Goal: Task Accomplishment & Management: Complete application form

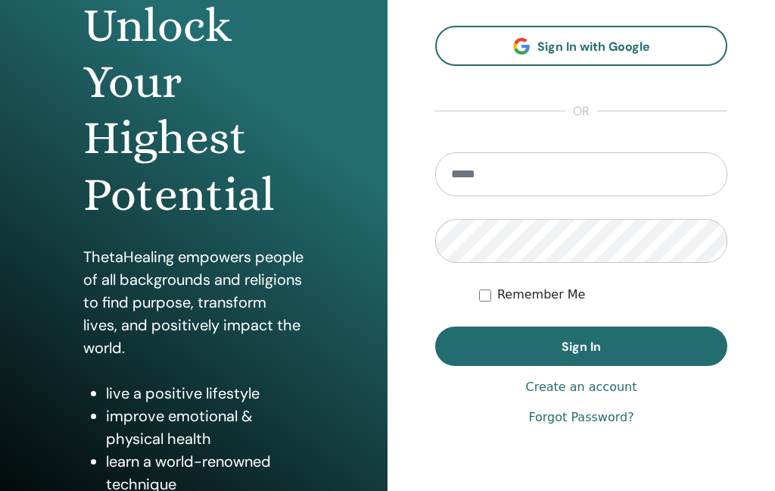
scroll to position [166, 0]
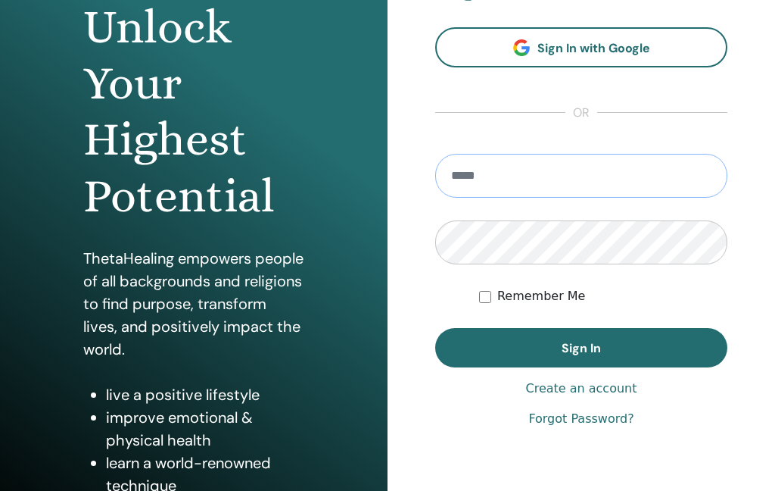
click at [504, 183] on input "email" at bounding box center [581, 176] width 292 height 44
type input "**********"
click at [507, 343] on button "Sign In" at bounding box center [581, 347] width 292 height 39
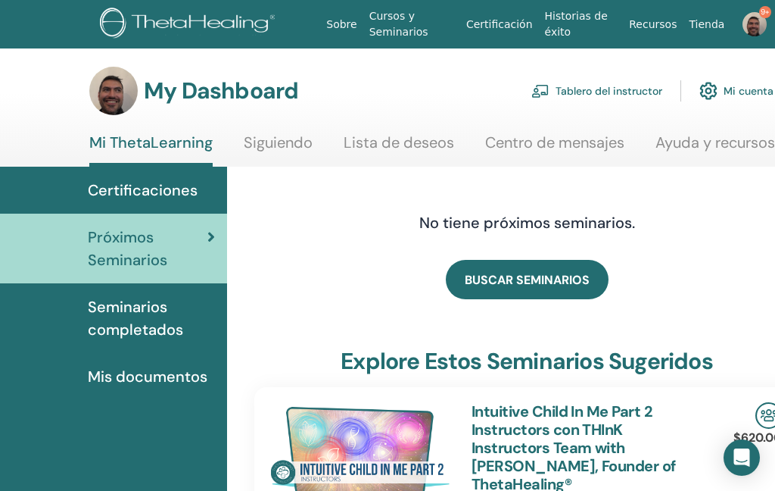
click at [594, 95] on link "Tablero del instructor" at bounding box center [597, 90] width 131 height 33
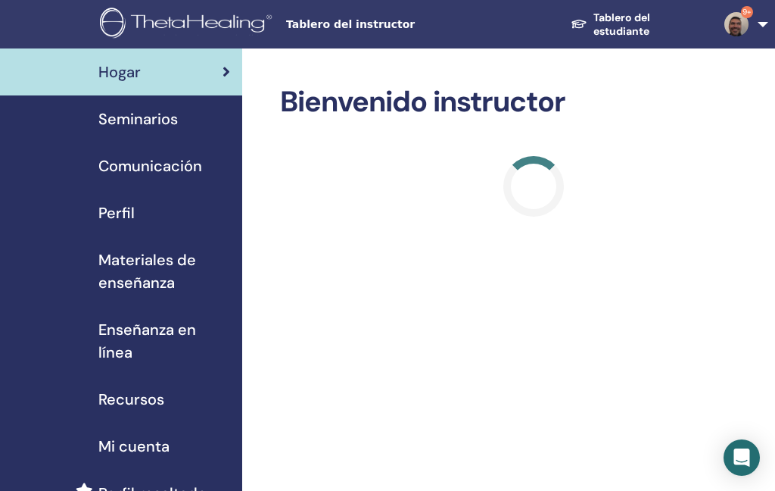
click at [138, 121] on span "Seminarios" at bounding box center [138, 119] width 80 height 23
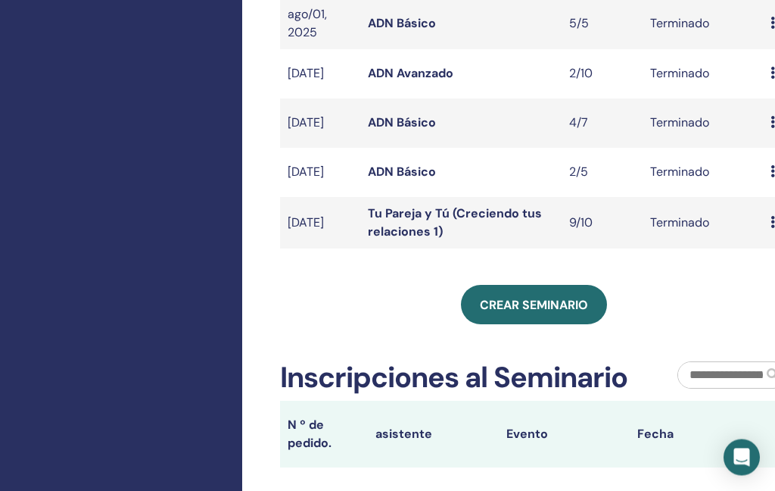
scroll to position [575, 0]
click at [544, 297] on span "Crear seminario" at bounding box center [534, 305] width 108 height 16
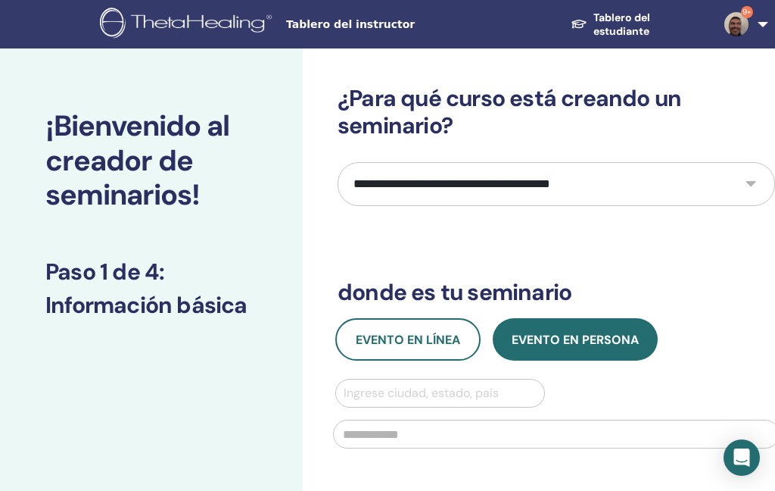
click at [503, 186] on select "**********" at bounding box center [557, 184] width 438 height 44
select select "*"
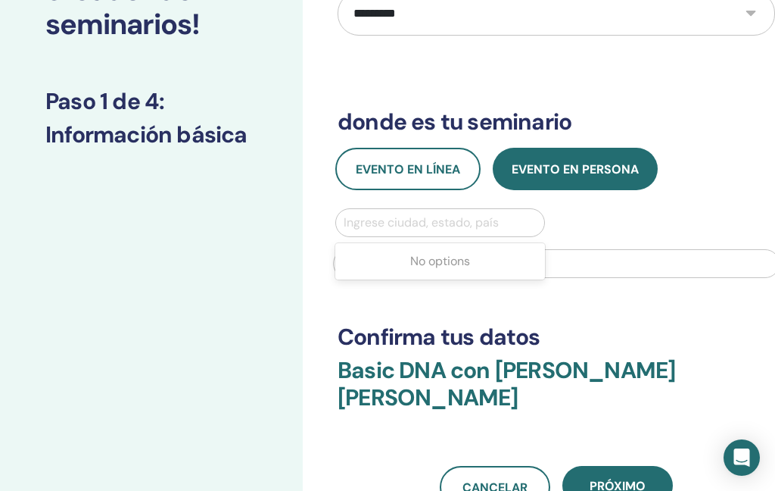
scroll to position [170, 0]
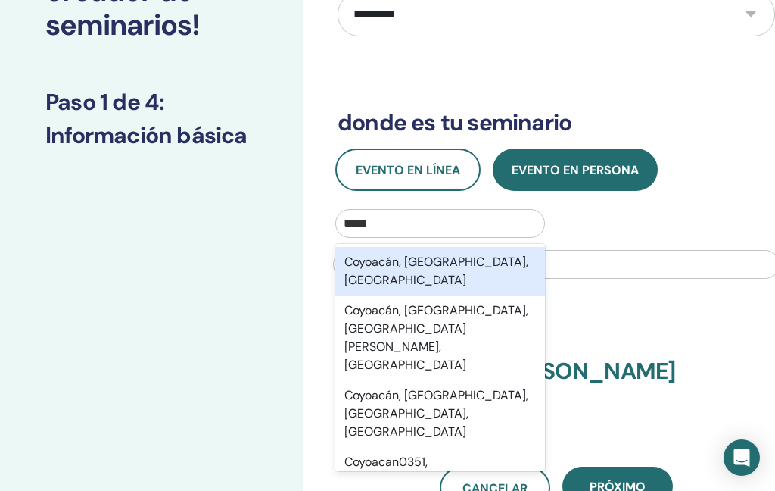
click at [448, 269] on div "Coyoacán, Ciudad de México, MEX" at bounding box center [440, 271] width 210 height 48
type input "*****"
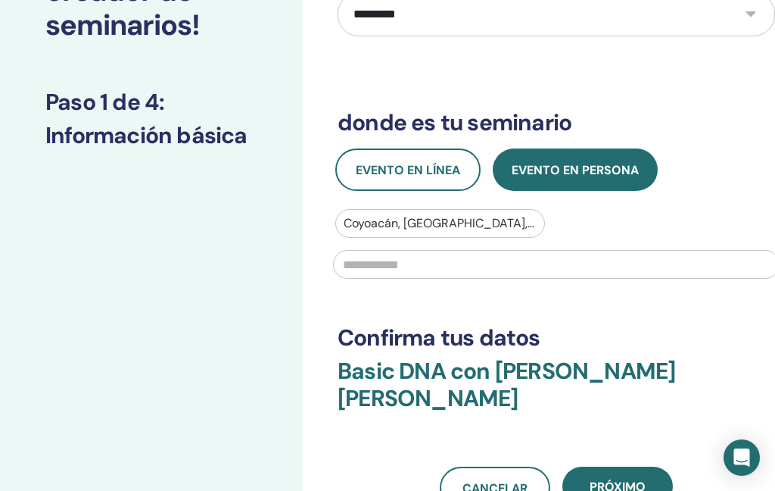
scroll to position [170, 0]
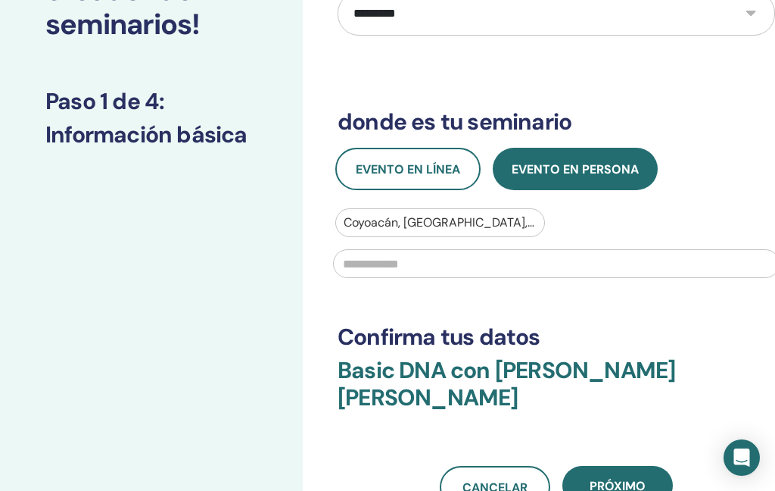
click at [395, 271] on input "text" at bounding box center [556, 263] width 447 height 29
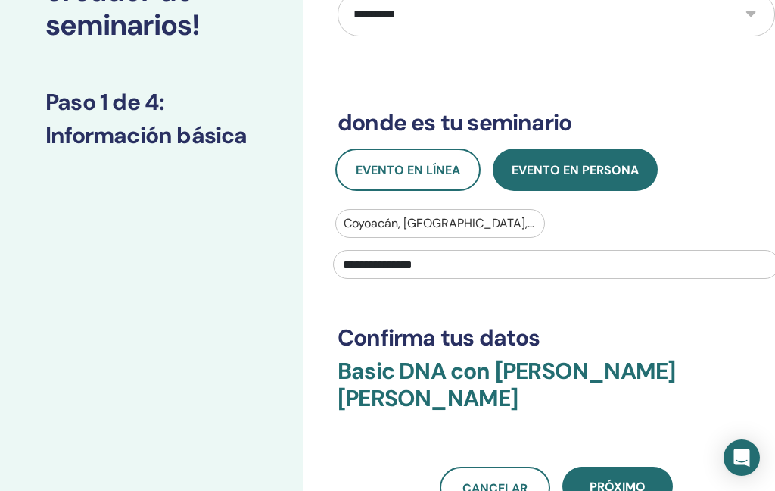
type input "**********"
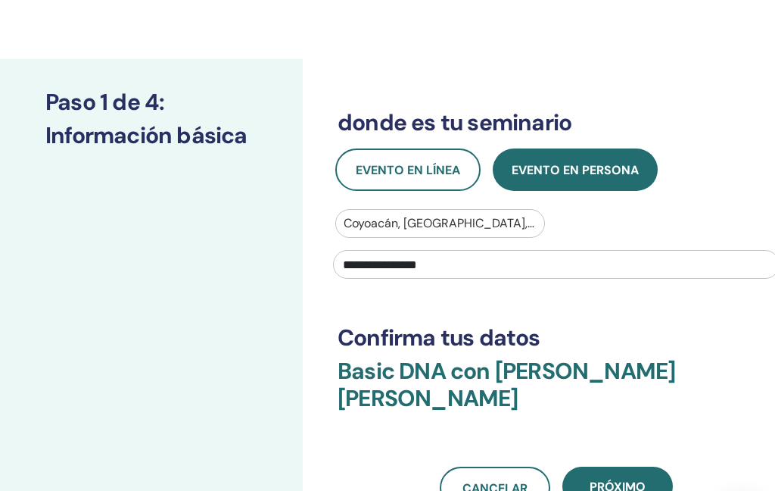
scroll to position [229, 0]
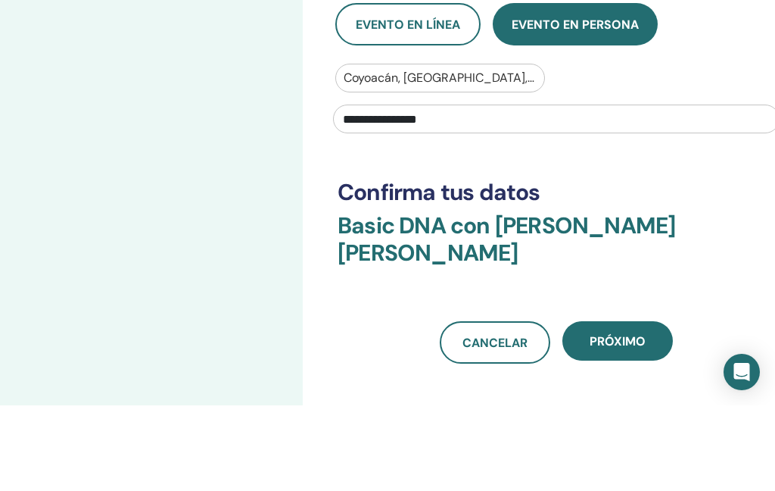
click at [634, 419] on span "próximo" at bounding box center [618, 427] width 56 height 16
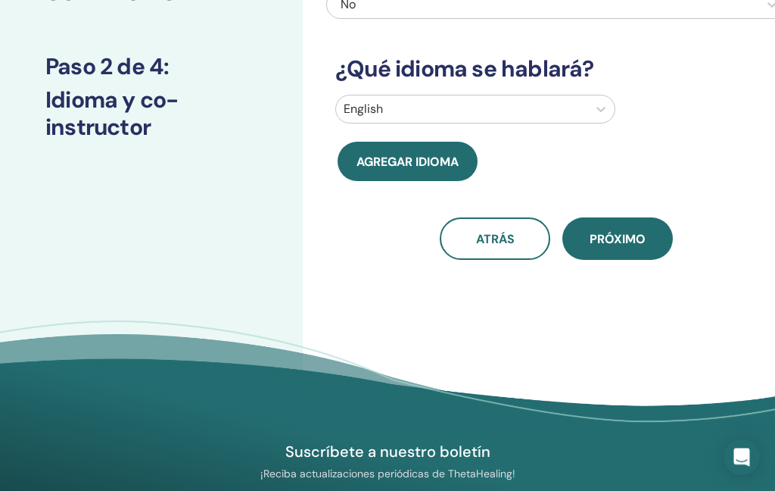
scroll to position [0, 0]
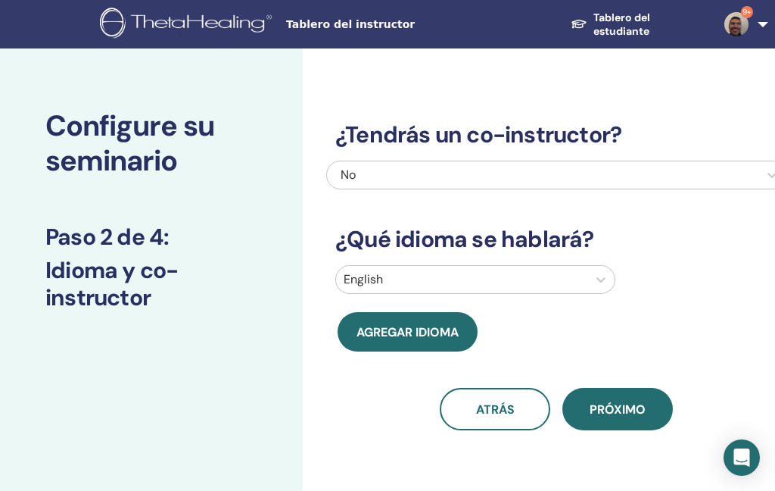
click at [222, 351] on div "Configure su seminario Paso 2 de 4 : Idioma y co-instructor" at bounding box center [151, 345] width 303 height 594
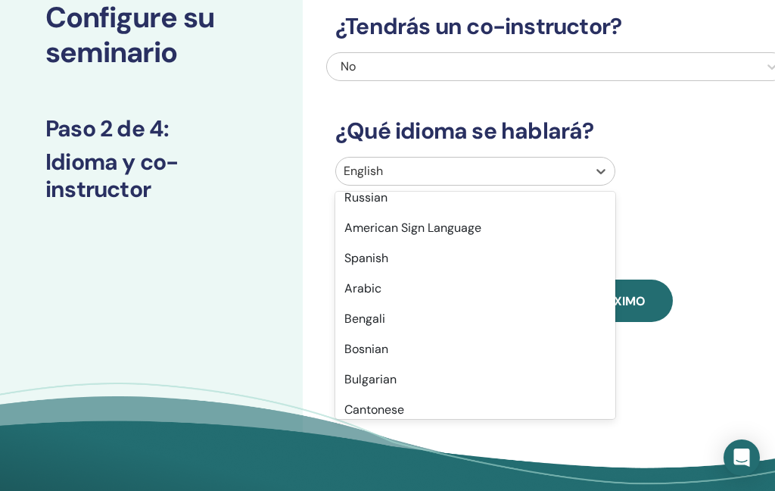
scroll to position [163, 0]
click at [407, 254] on div "Spanish" at bounding box center [475, 259] width 280 height 30
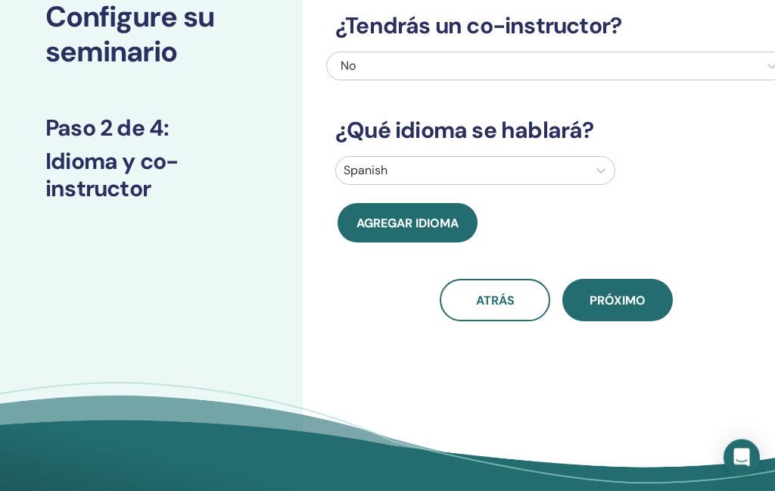
click at [623, 301] on span "próximo" at bounding box center [618, 301] width 56 height 16
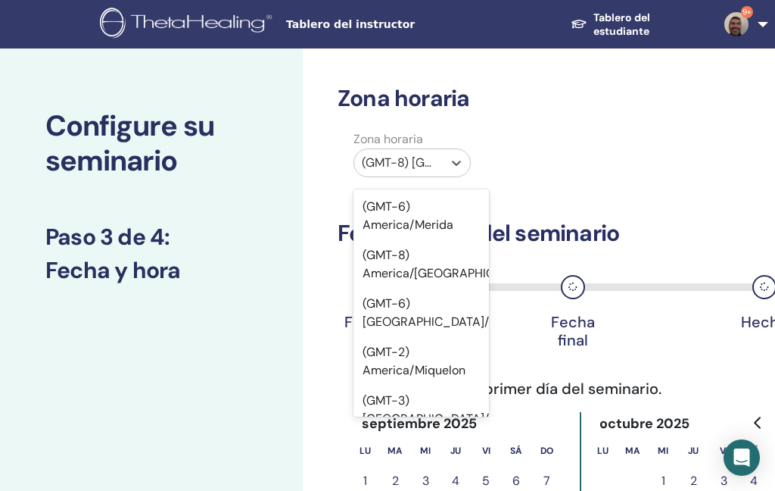
scroll to position [9572, 0]
click at [413, 293] on div "(GMT-6) America/Mexico City" at bounding box center [422, 313] width 136 height 48
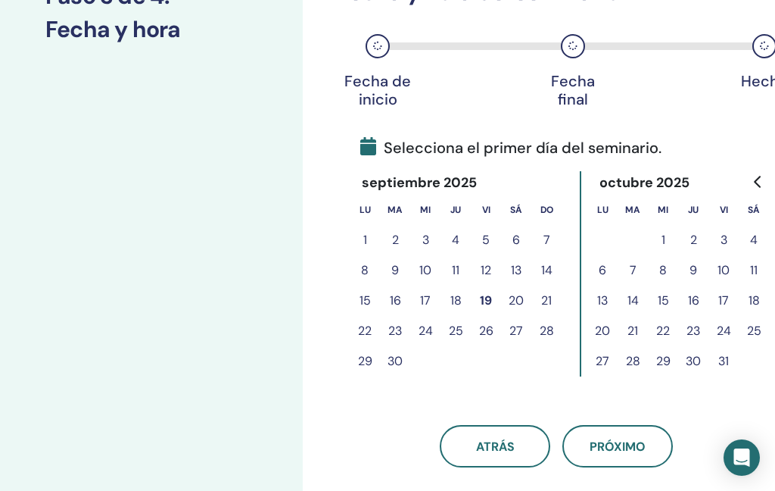
scroll to position [266, 0]
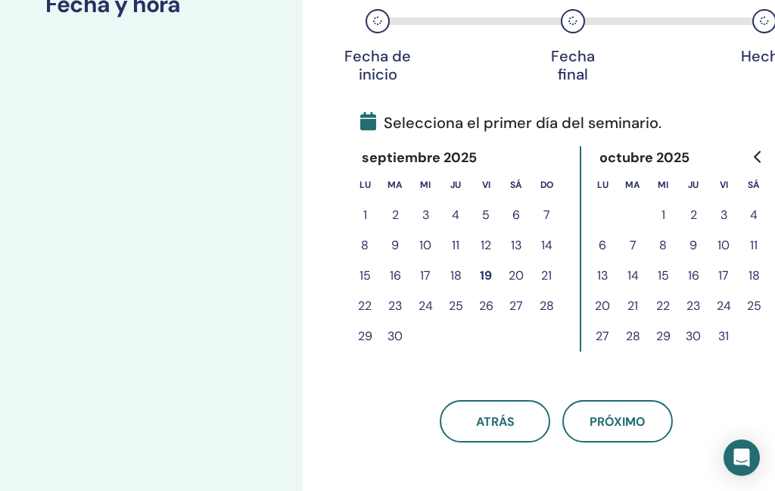
click at [491, 272] on button "19" at bounding box center [486, 275] width 30 height 30
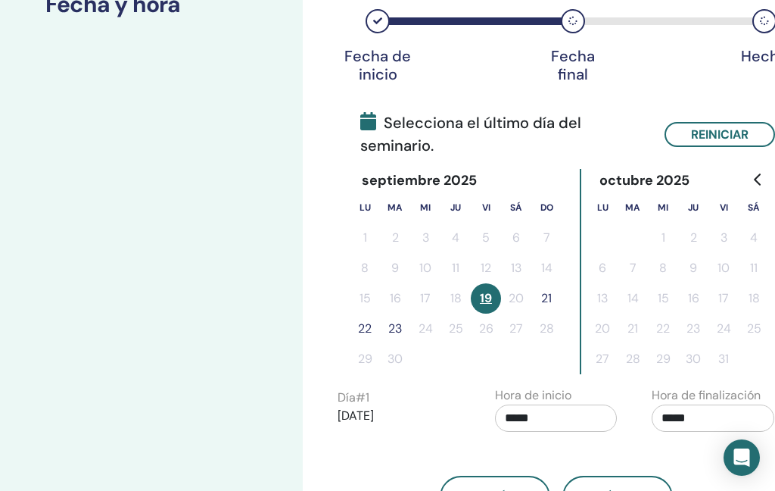
click at [549, 303] on button "21" at bounding box center [547, 298] width 30 height 30
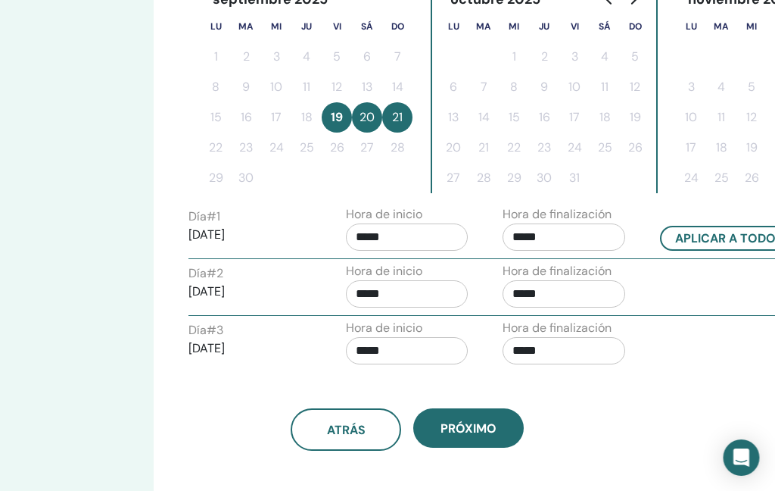
scroll to position [447, 150]
click at [562, 249] on input "*****" at bounding box center [563, 236] width 123 height 27
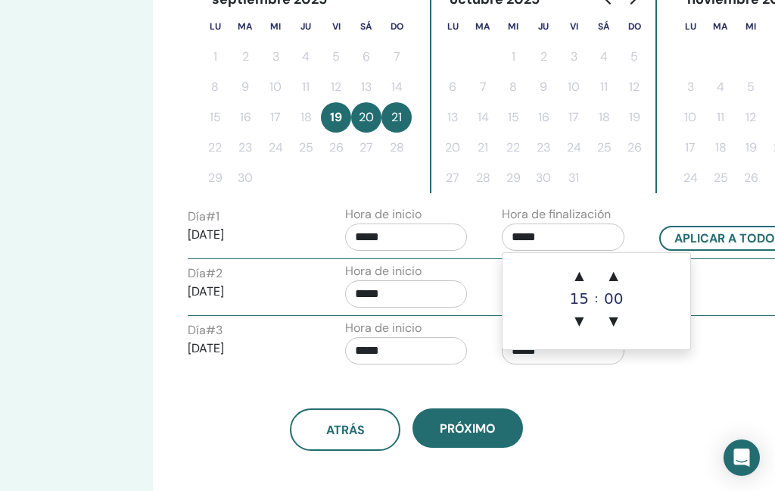
scroll to position [447, 149]
click at [581, 280] on span "▲" at bounding box center [580, 275] width 30 height 30
click at [575, 275] on span "▲" at bounding box center [580, 275] width 30 height 30
click at [575, 274] on span "▲" at bounding box center [580, 275] width 30 height 30
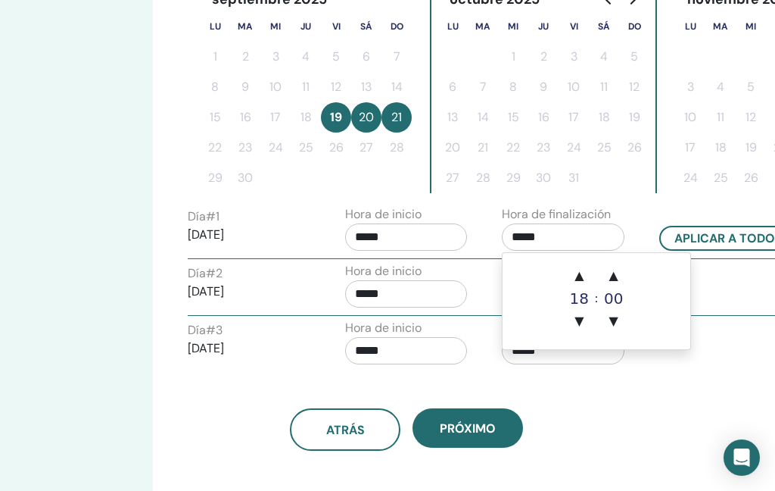
click at [583, 274] on span "▲" at bounding box center [579, 275] width 30 height 30
click at [580, 273] on span "▲" at bounding box center [579, 275] width 30 height 30
type input "*****"
click at [420, 241] on input "*****" at bounding box center [406, 236] width 123 height 27
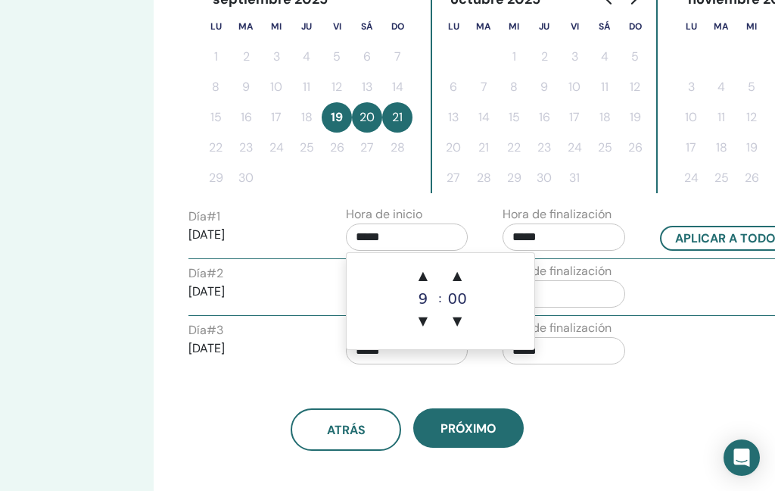
click at [422, 270] on span "▲" at bounding box center [423, 275] width 30 height 30
click at [421, 270] on span "▲" at bounding box center [423, 275] width 30 height 30
click at [428, 273] on span "▲" at bounding box center [423, 275] width 30 height 30
click at [429, 272] on span "▲" at bounding box center [423, 275] width 30 height 30
click at [429, 271] on span "▲" at bounding box center [422, 275] width 30 height 30
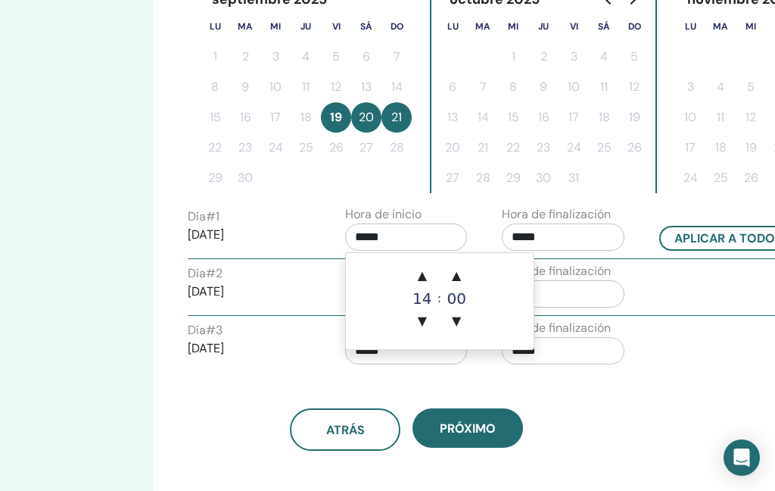
click at [427, 277] on span "▲" at bounding box center [422, 275] width 30 height 30
click at [429, 270] on span "▲" at bounding box center [422, 275] width 30 height 30
type input "*****"
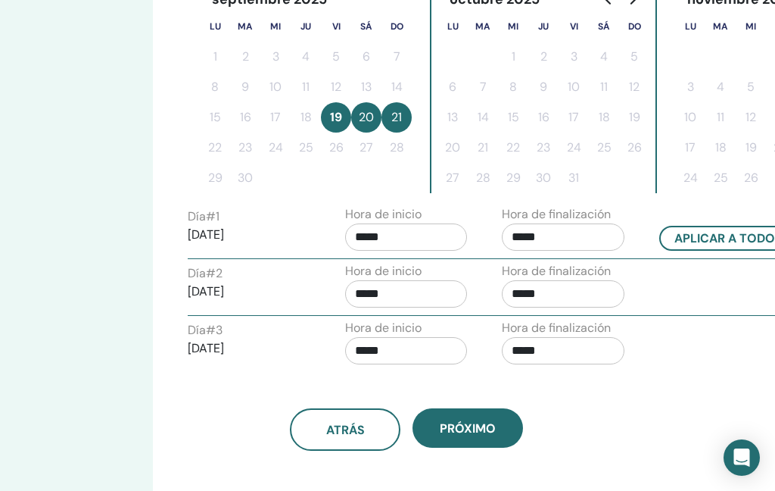
click at [634, 438] on div "atrás próximo" at bounding box center [406, 429] width 460 height 42
click at [555, 293] on input "*****" at bounding box center [563, 293] width 123 height 27
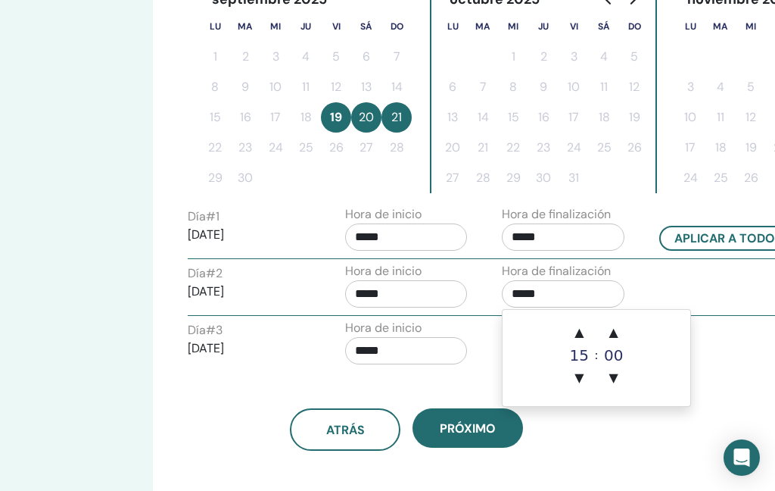
scroll to position [447, 149]
click at [581, 336] on span "▲" at bounding box center [580, 332] width 30 height 30
click at [582, 336] on span "▲" at bounding box center [580, 332] width 30 height 30
click at [582, 335] on span "▲" at bounding box center [580, 332] width 30 height 30
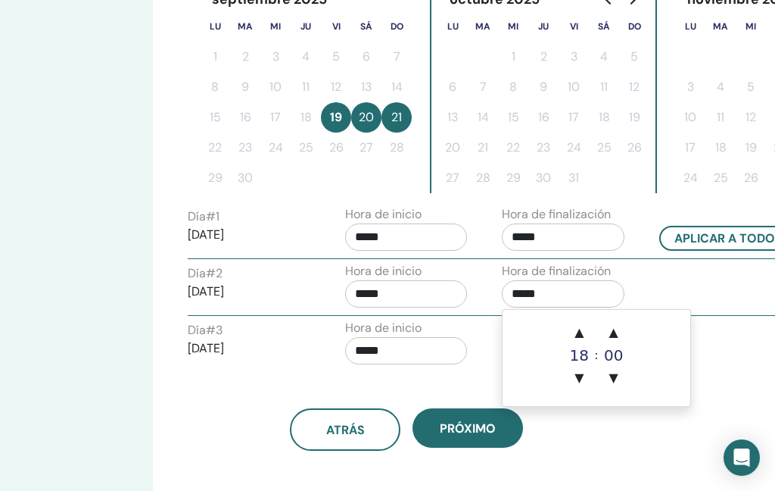
click at [584, 333] on span "▲" at bounding box center [579, 332] width 30 height 30
type input "*****"
click at [608, 463] on div "Zona horaria Zona horaria (GMT-6) America/Mexico City Fecha y hora del seminari…" at bounding box center [456, 132] width 606 height 1061
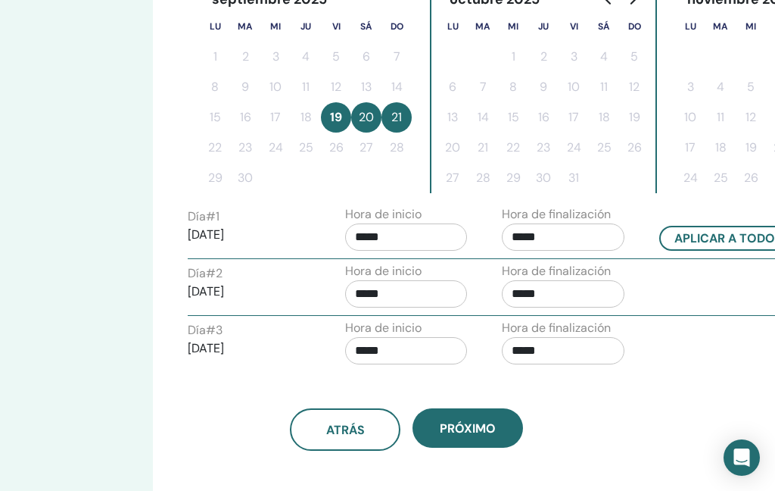
click at [531, 348] on input "*****" at bounding box center [563, 350] width 123 height 27
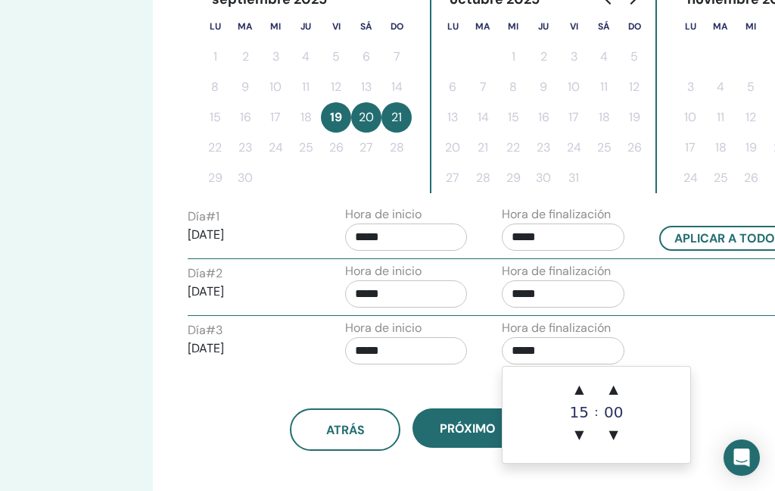
scroll to position [447, 149]
click at [581, 384] on span "▲" at bounding box center [580, 389] width 30 height 30
click at [584, 391] on span "▲" at bounding box center [580, 389] width 30 height 30
click at [583, 383] on span "▲" at bounding box center [580, 389] width 30 height 30
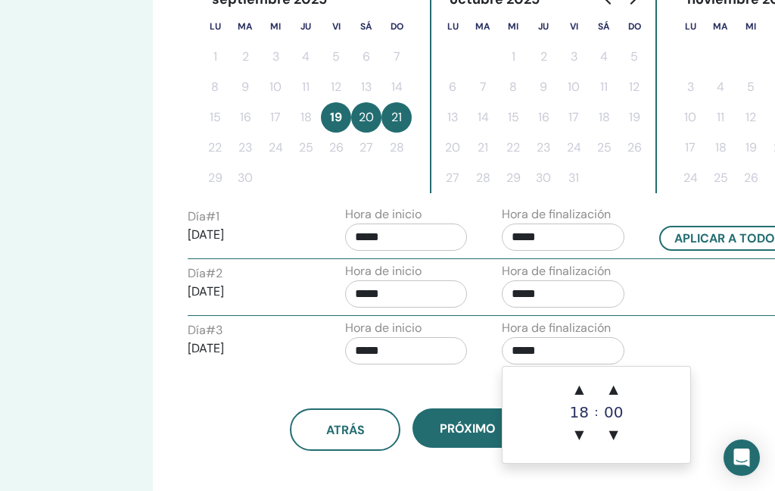
click at [588, 385] on span "▲" at bounding box center [579, 389] width 30 height 30
type input "*****"
click at [475, 490] on div "Zona horaria Zona horaria (GMT-6) America/Mexico City Fecha y hora del seminari…" at bounding box center [456, 132] width 606 height 1061
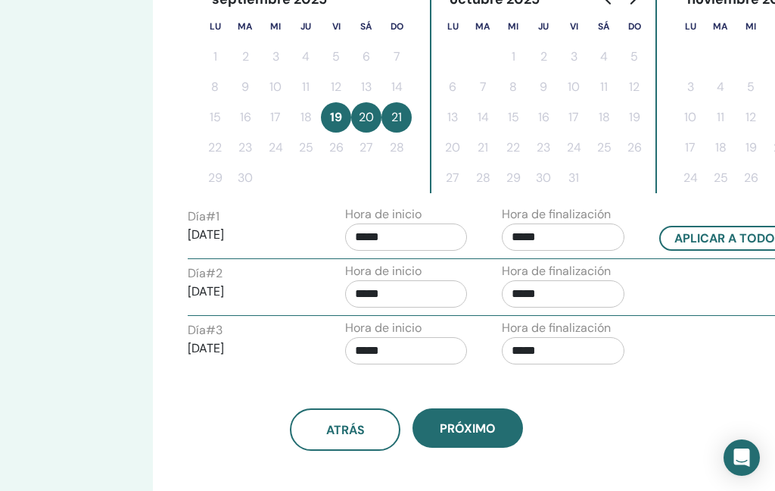
click at [474, 427] on span "próximo" at bounding box center [468, 428] width 56 height 16
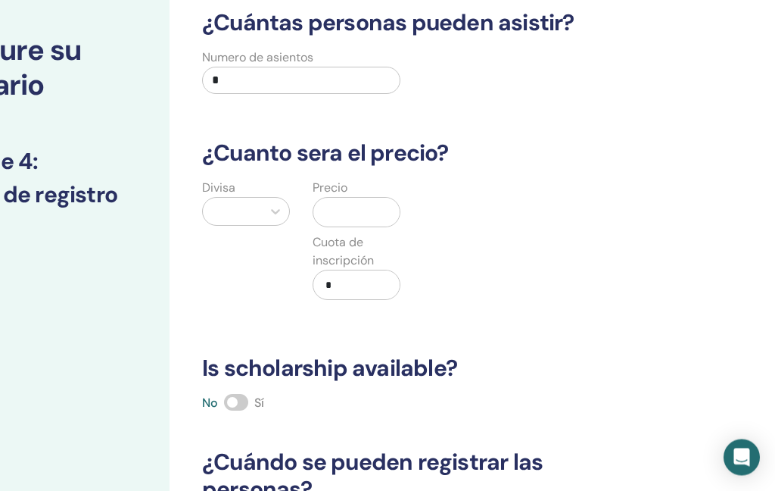
scroll to position [92, 133]
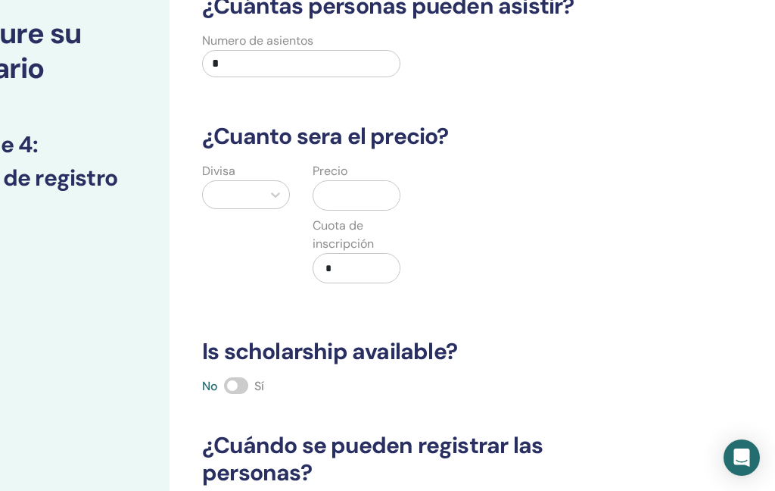
click at [346, 62] on input "*" at bounding box center [301, 63] width 198 height 27
type input "*"
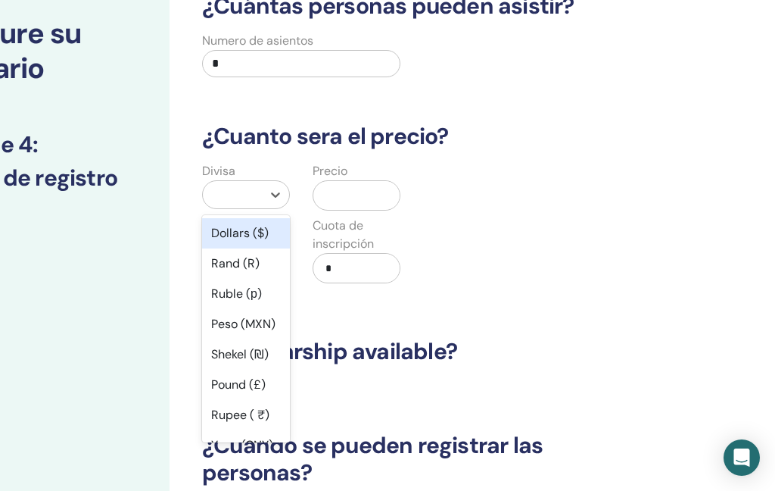
click at [249, 326] on div "Peso (MXN)" at bounding box center [246, 324] width 88 height 30
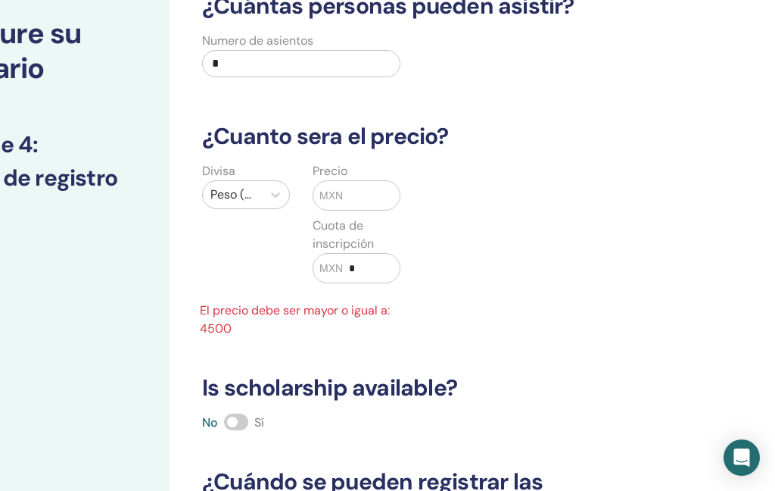
click at [370, 199] on input "text" at bounding box center [371, 195] width 57 height 29
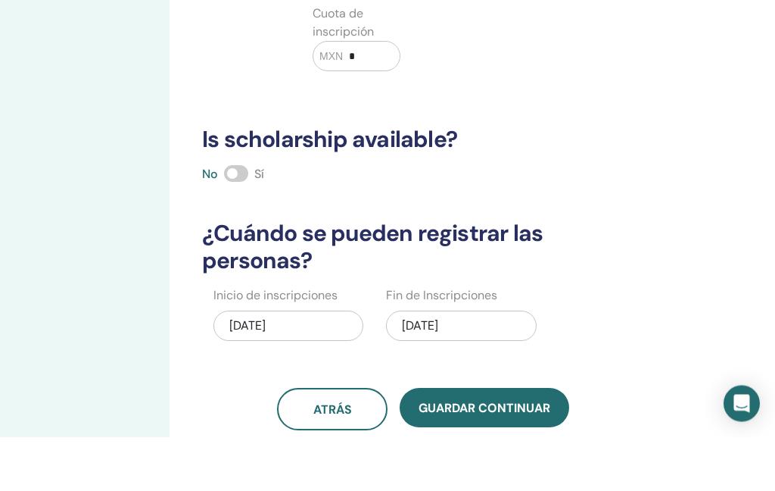
scroll to position [251, 133]
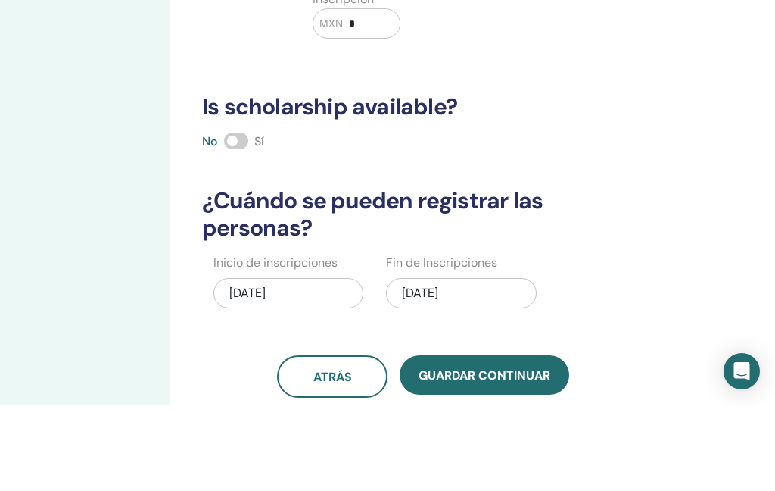
type input "****"
click at [504, 454] on span "Guardar Continuar" at bounding box center [485, 462] width 132 height 16
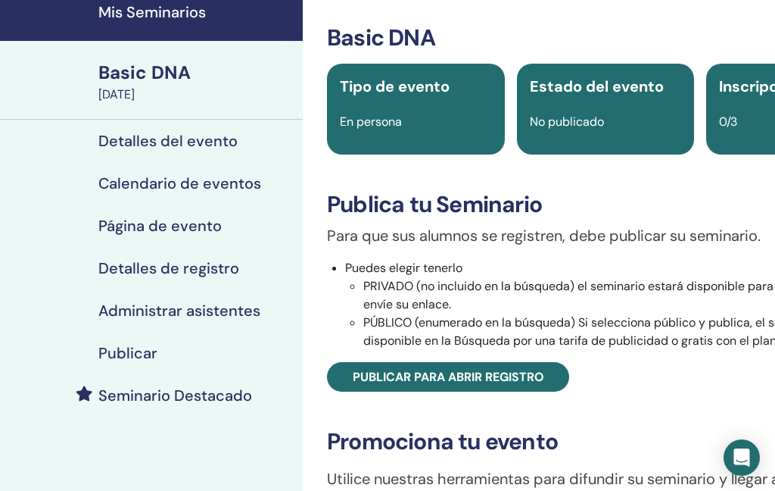
scroll to position [120, 0]
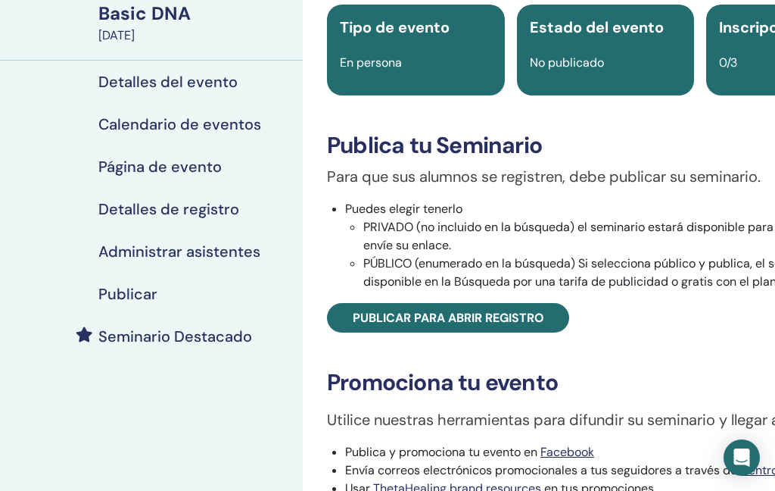
click at [492, 322] on span "Publicar para abrir registro" at bounding box center [449, 318] width 192 height 16
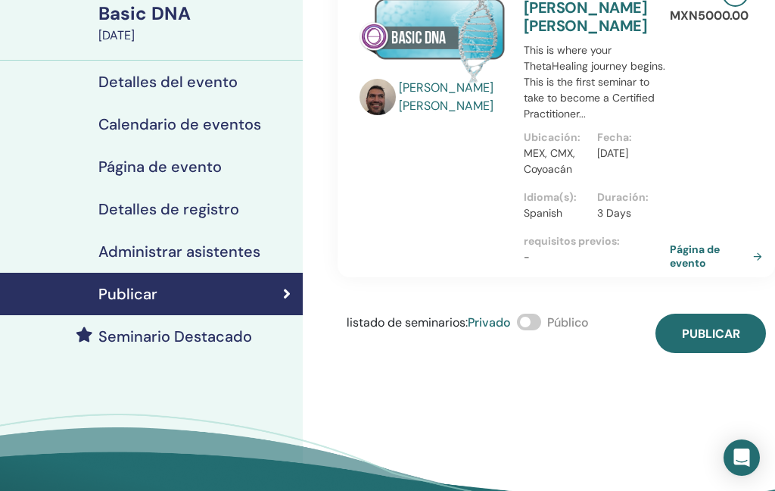
click at [707, 340] on span "Publicar" at bounding box center [711, 334] width 58 height 16
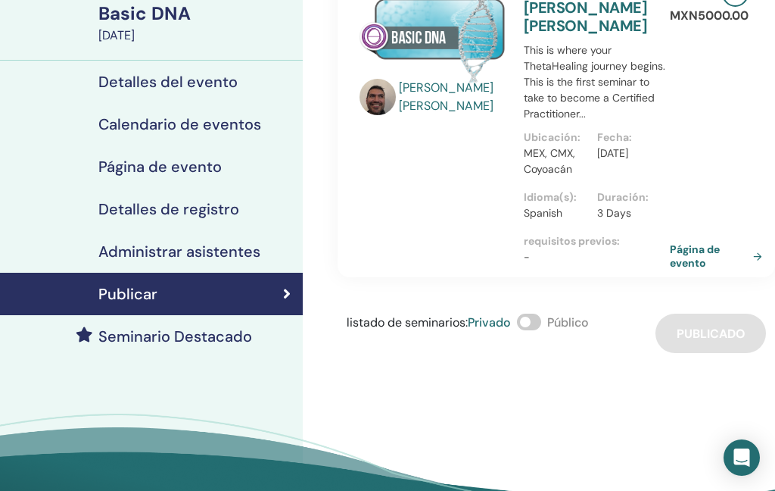
click at [697, 265] on link "Página de evento" at bounding box center [719, 255] width 98 height 27
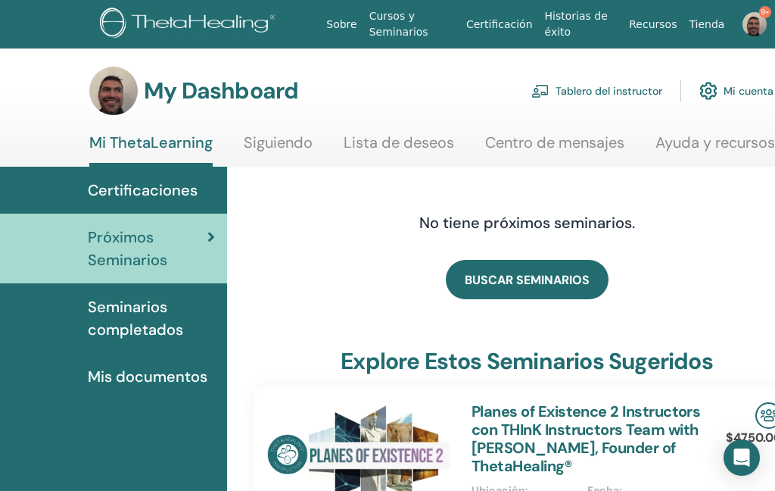
click at [613, 93] on link "Tablero del instructor" at bounding box center [597, 90] width 131 height 33
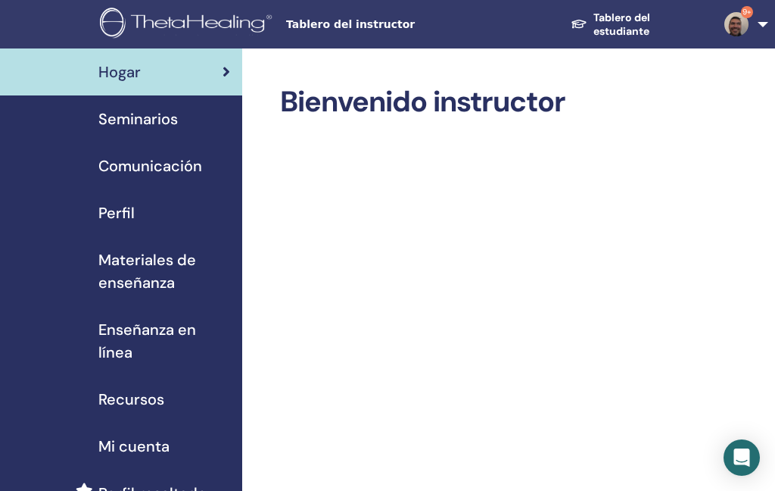
click at [133, 117] on span "Seminarios" at bounding box center [138, 119] width 80 height 23
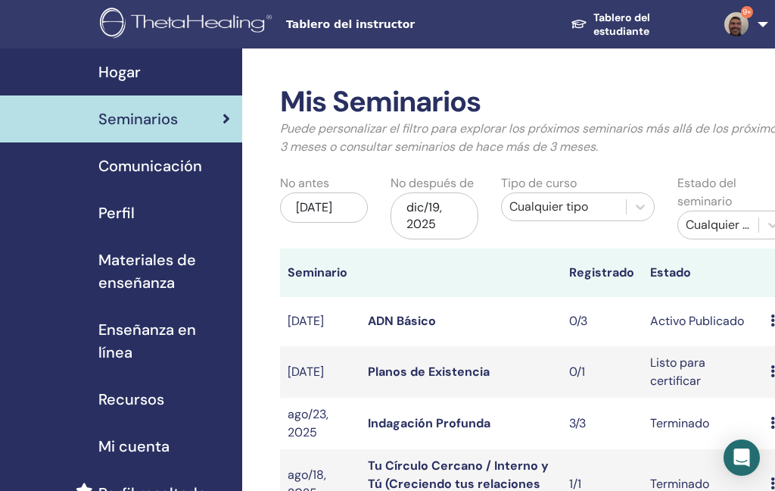
click at [396, 321] on link "ADN Básico" at bounding box center [402, 321] width 68 height 16
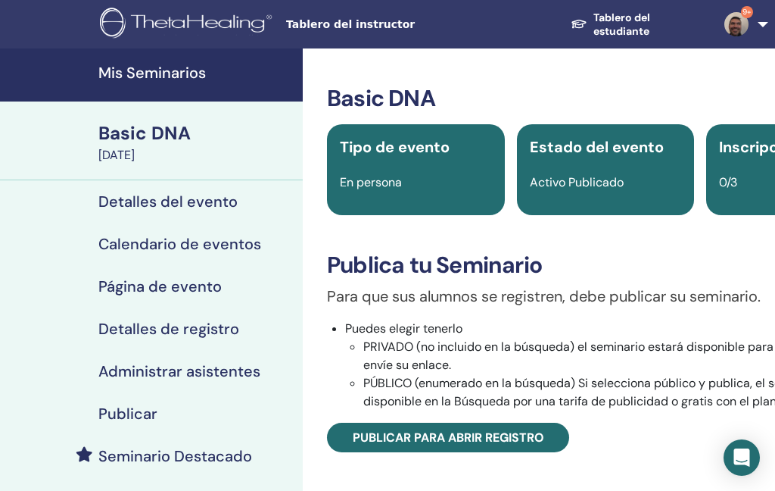
click at [498, 427] on link "Publicar para abrir registro" at bounding box center [448, 438] width 242 height 30
